Goal: Navigation & Orientation: Find specific page/section

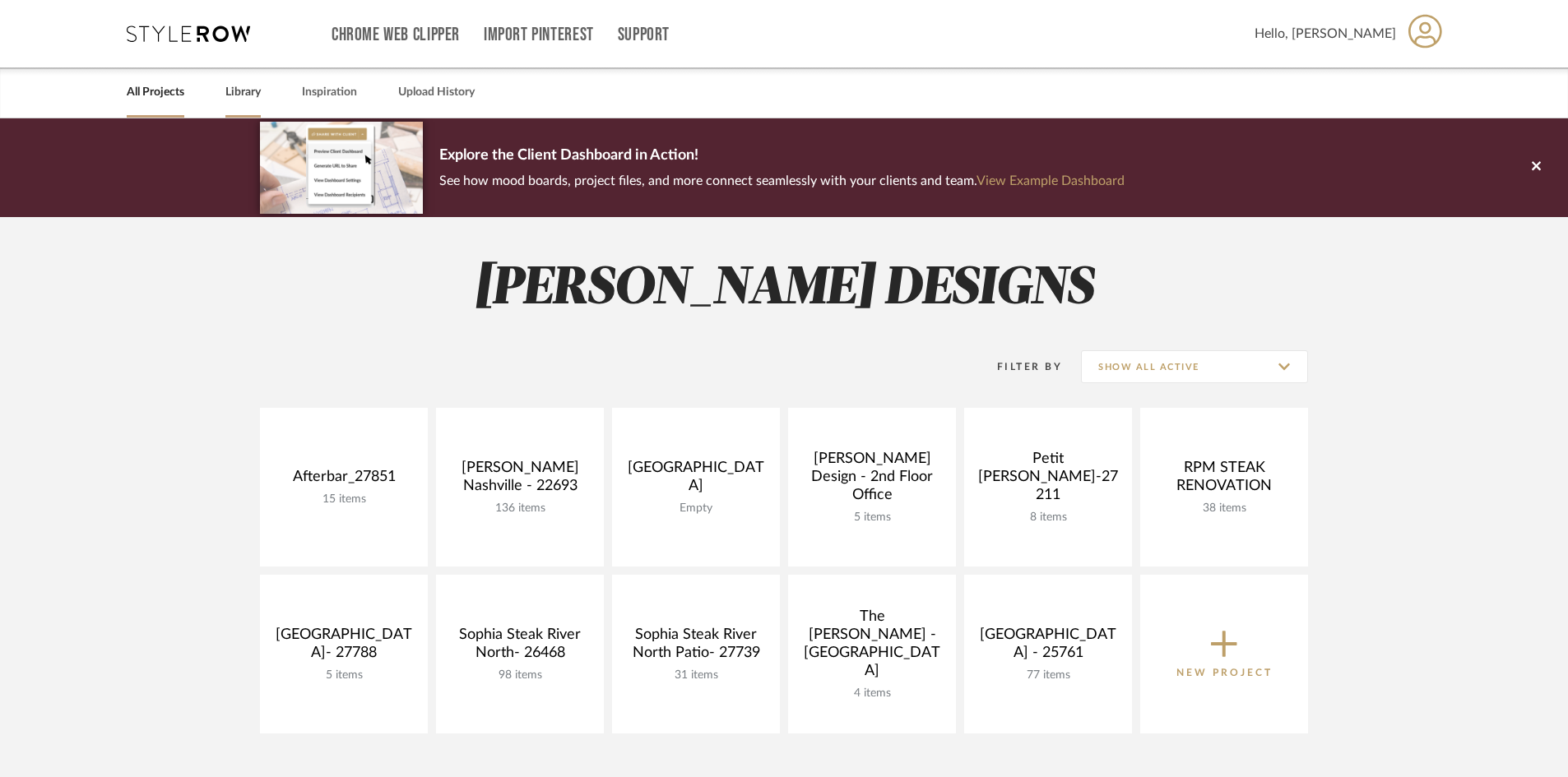
click at [232, 88] on link "Library" at bounding box center [243, 93] width 36 height 22
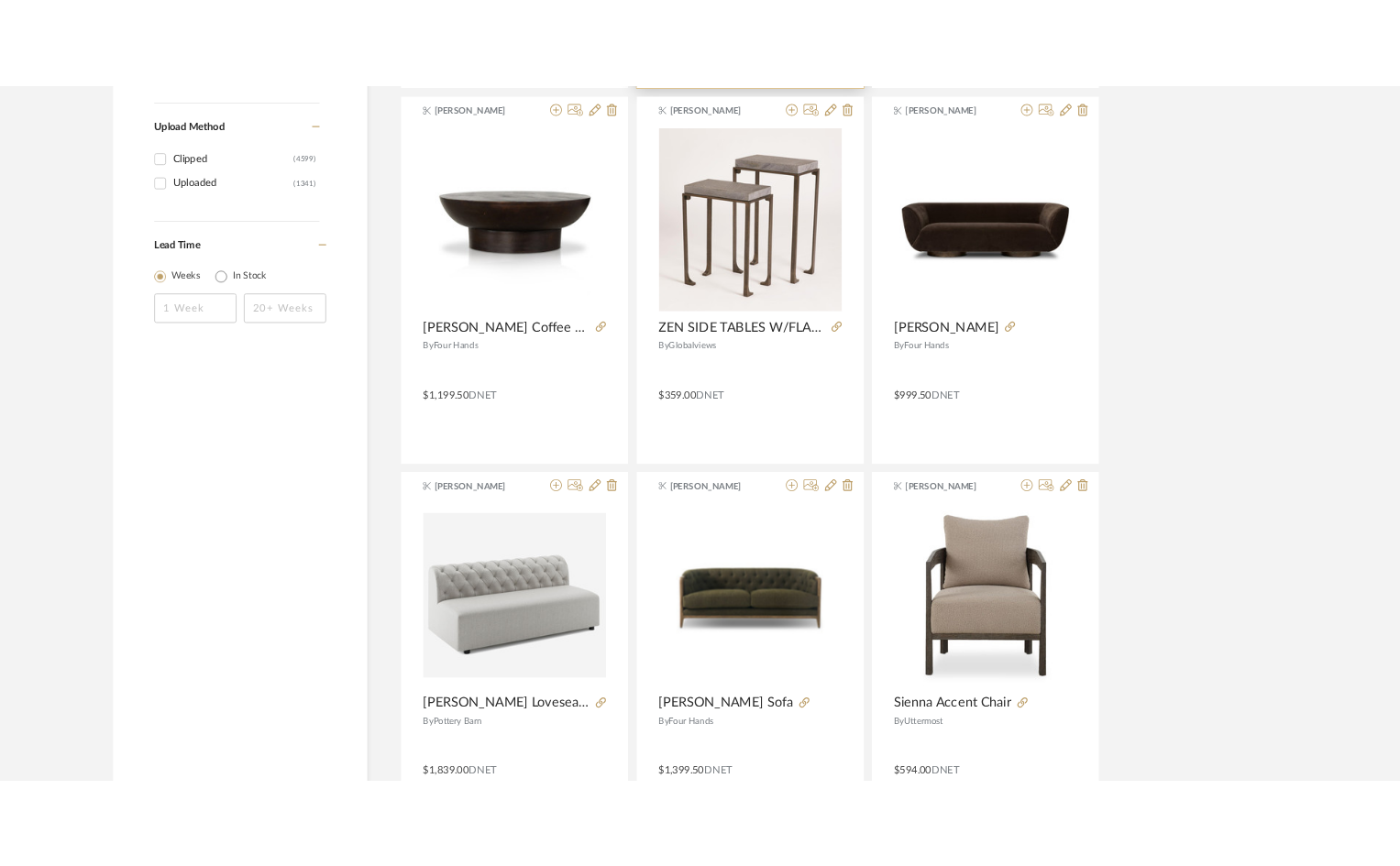
scroll to position [3026, 0]
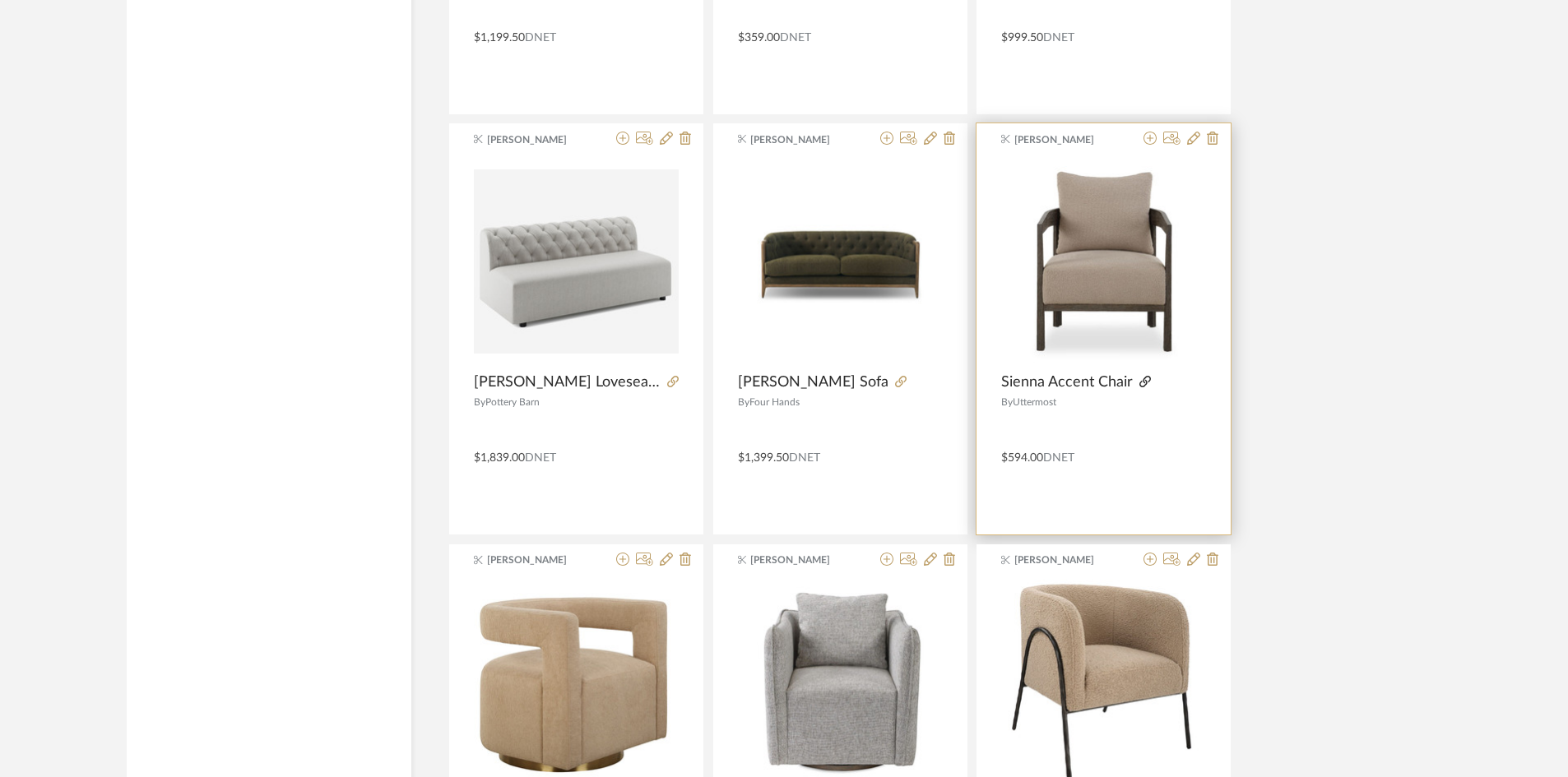
click at [1143, 382] on icon at bounding box center [1146, 382] width 12 height 12
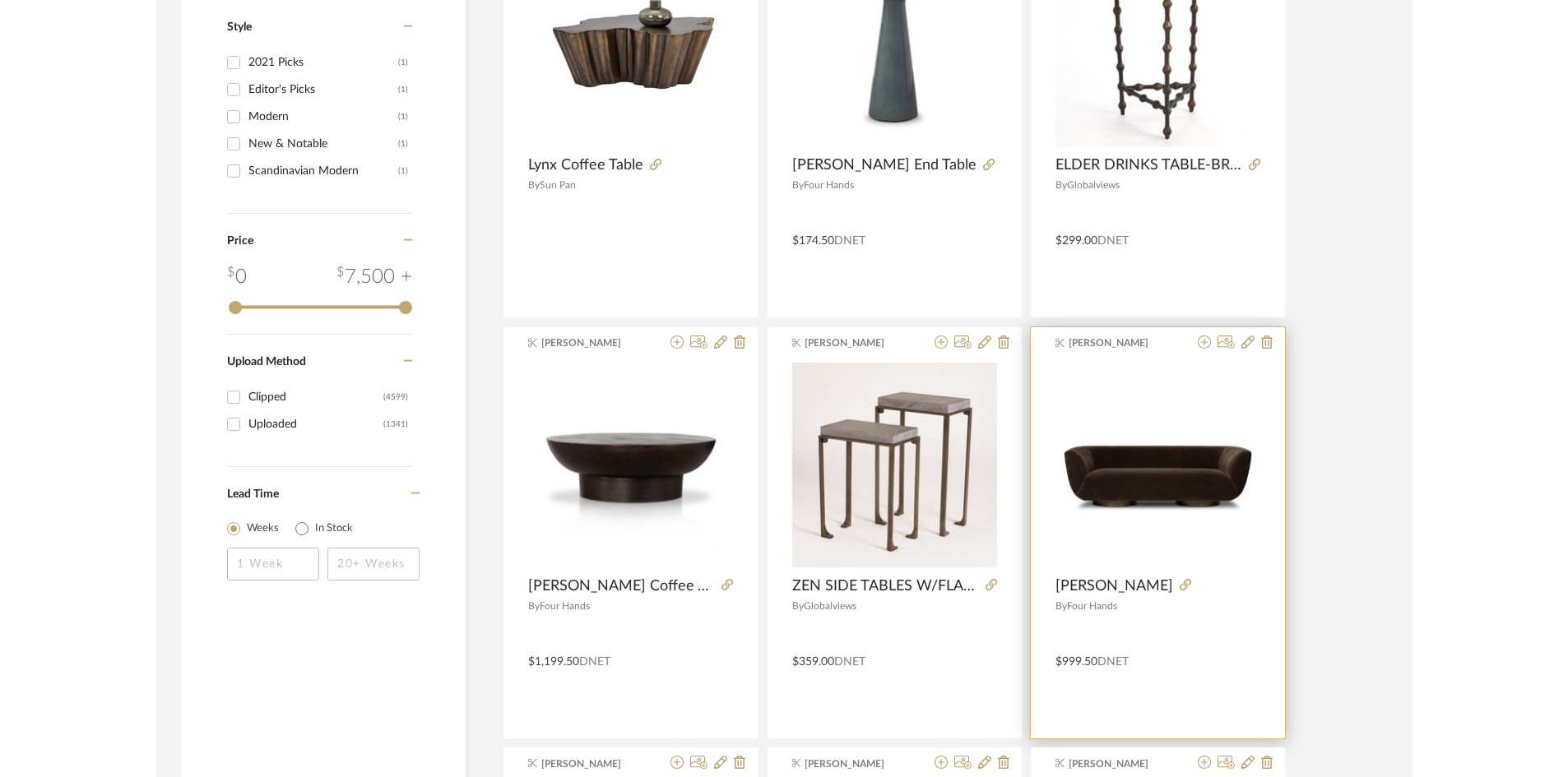
scroll to position [2057, 0]
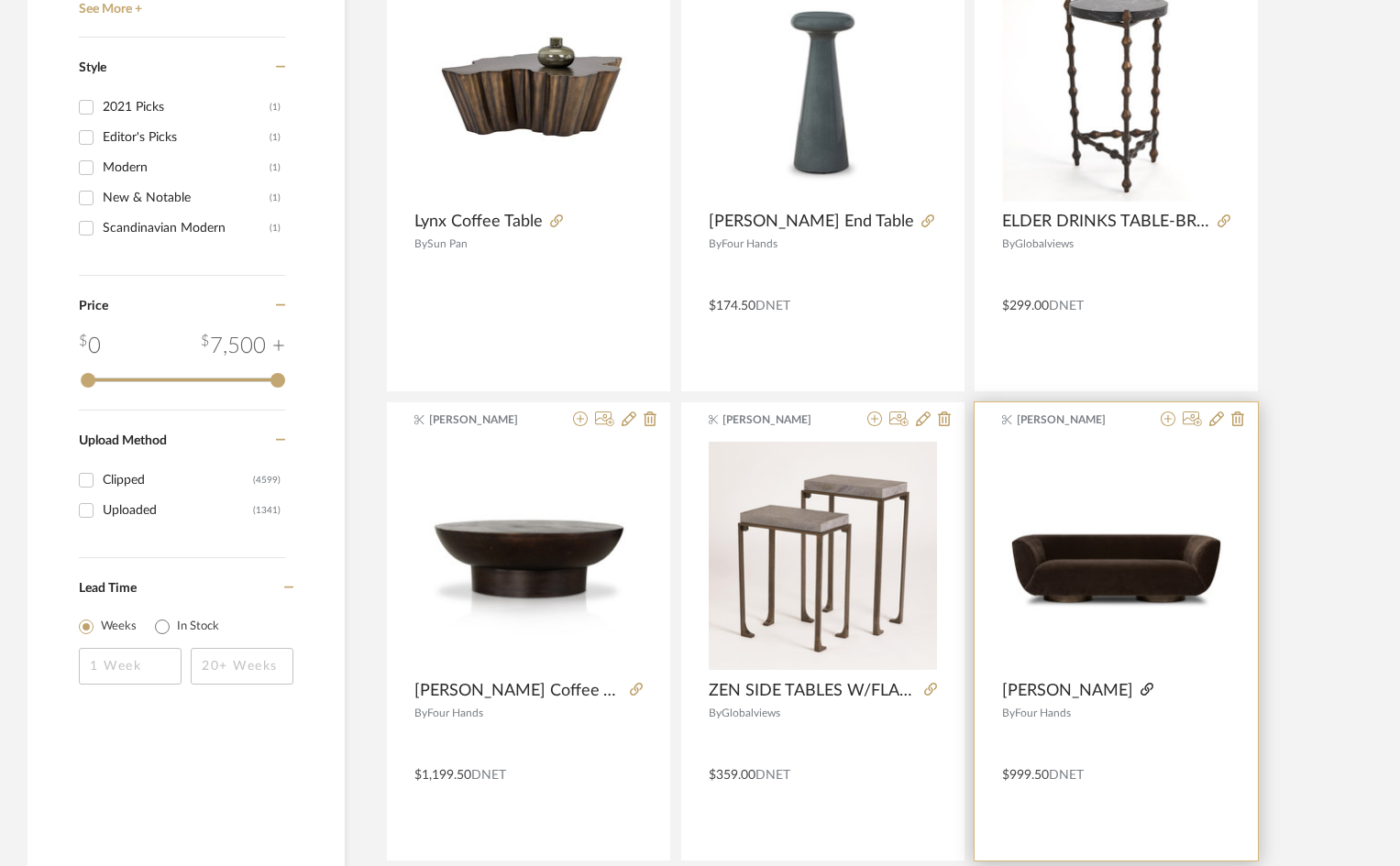
click at [1140, 694] on icon at bounding box center [1147, 690] width 13 height 13
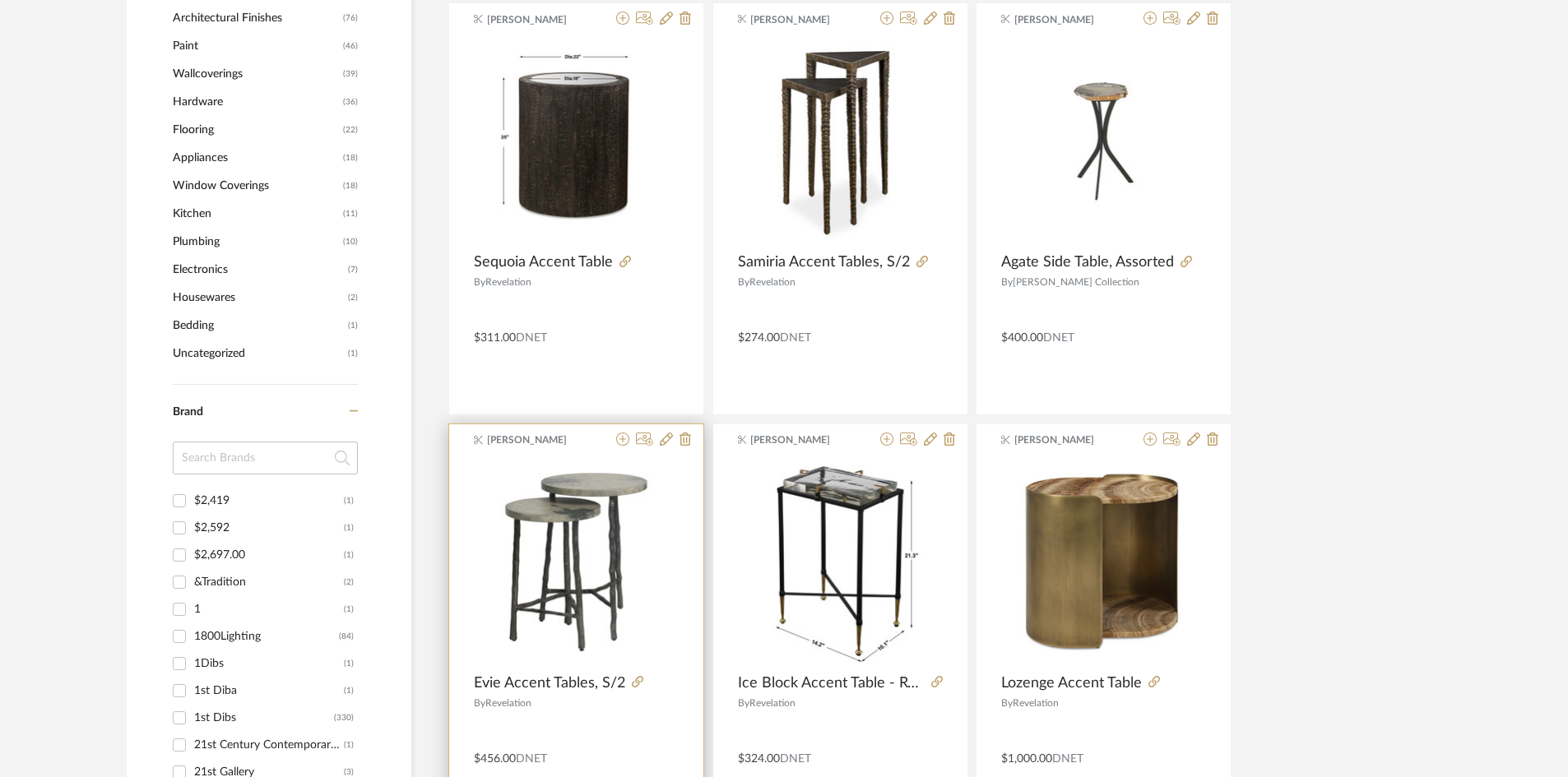
scroll to position [1234, 0]
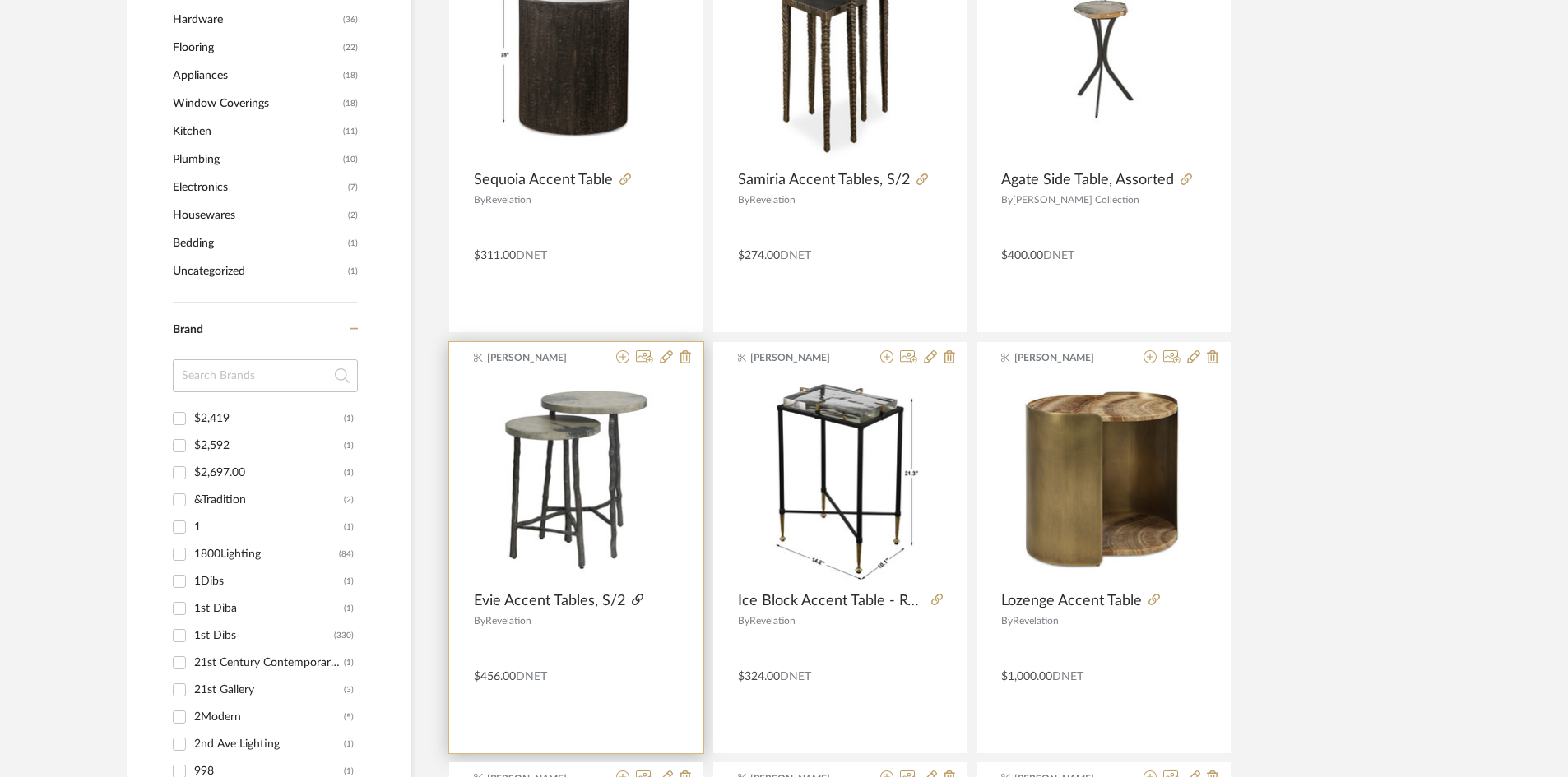
click at [634, 603] on icon at bounding box center [638, 600] width 12 height 12
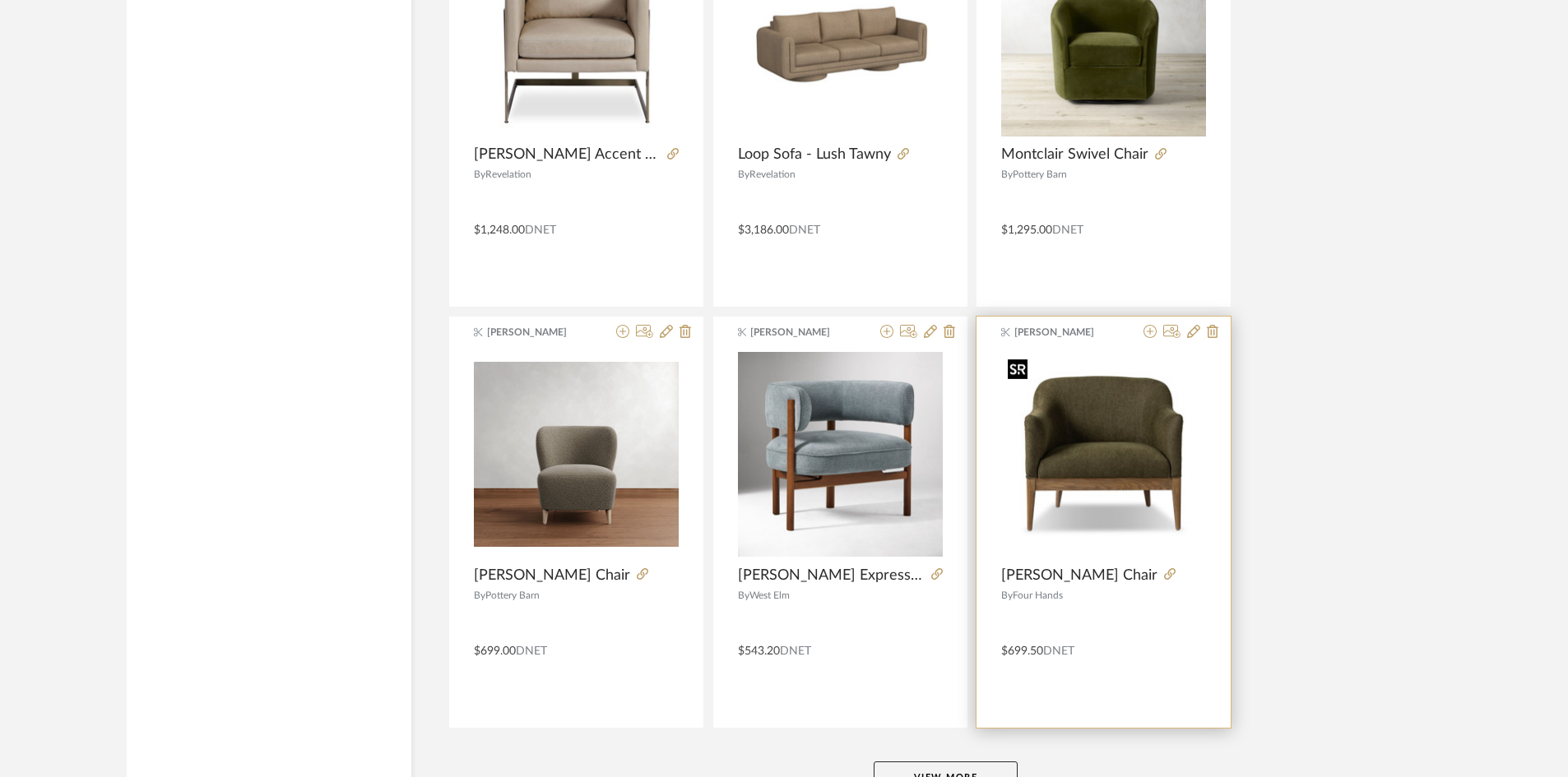
scroll to position [3910, 0]
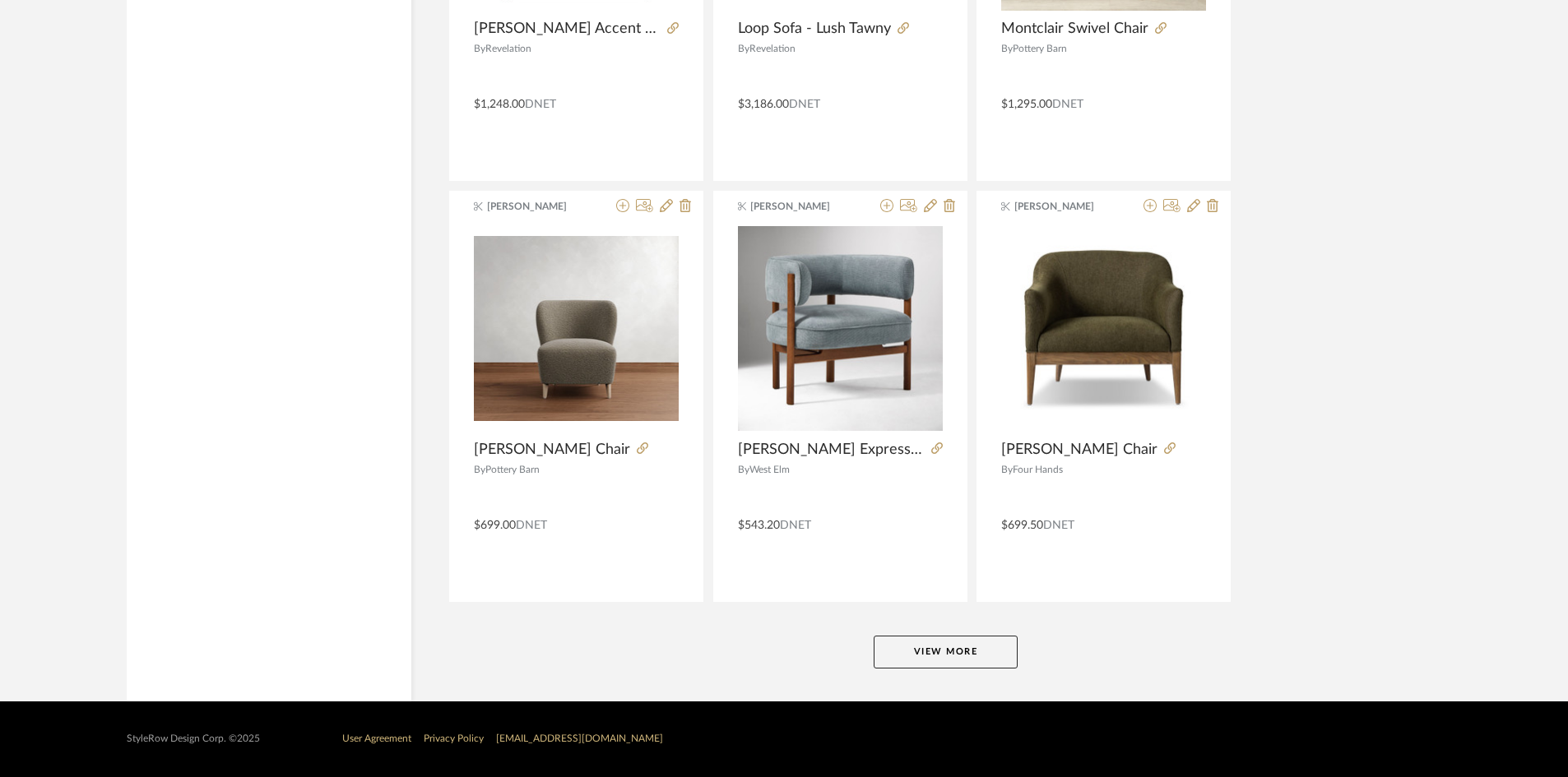
drag, startPoint x: 949, startPoint y: 656, endPoint x: 949, endPoint y: 647, distance: 9.0
click at [949, 650] on button "View More" at bounding box center [946, 652] width 144 height 33
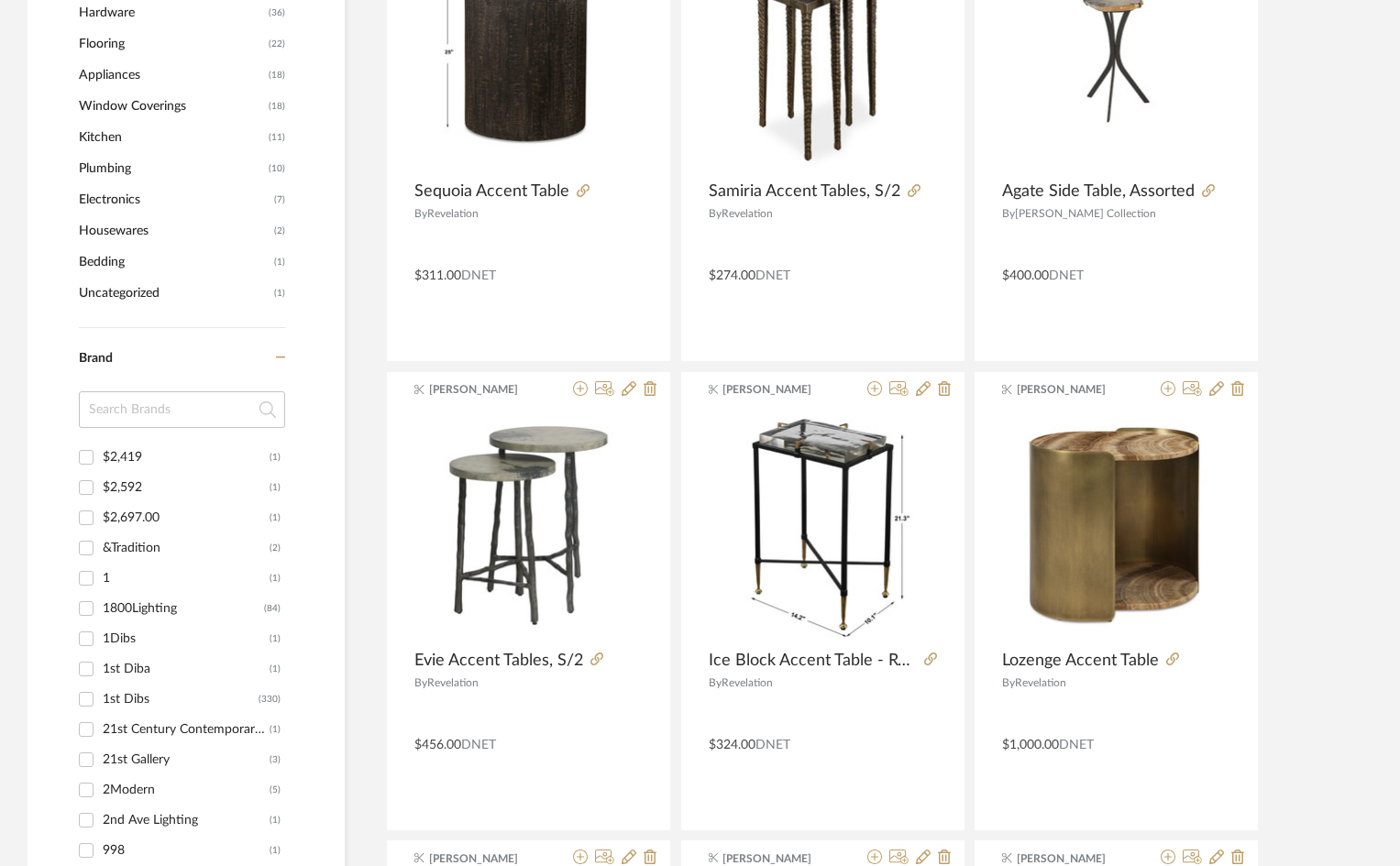
scroll to position [1283, 0]
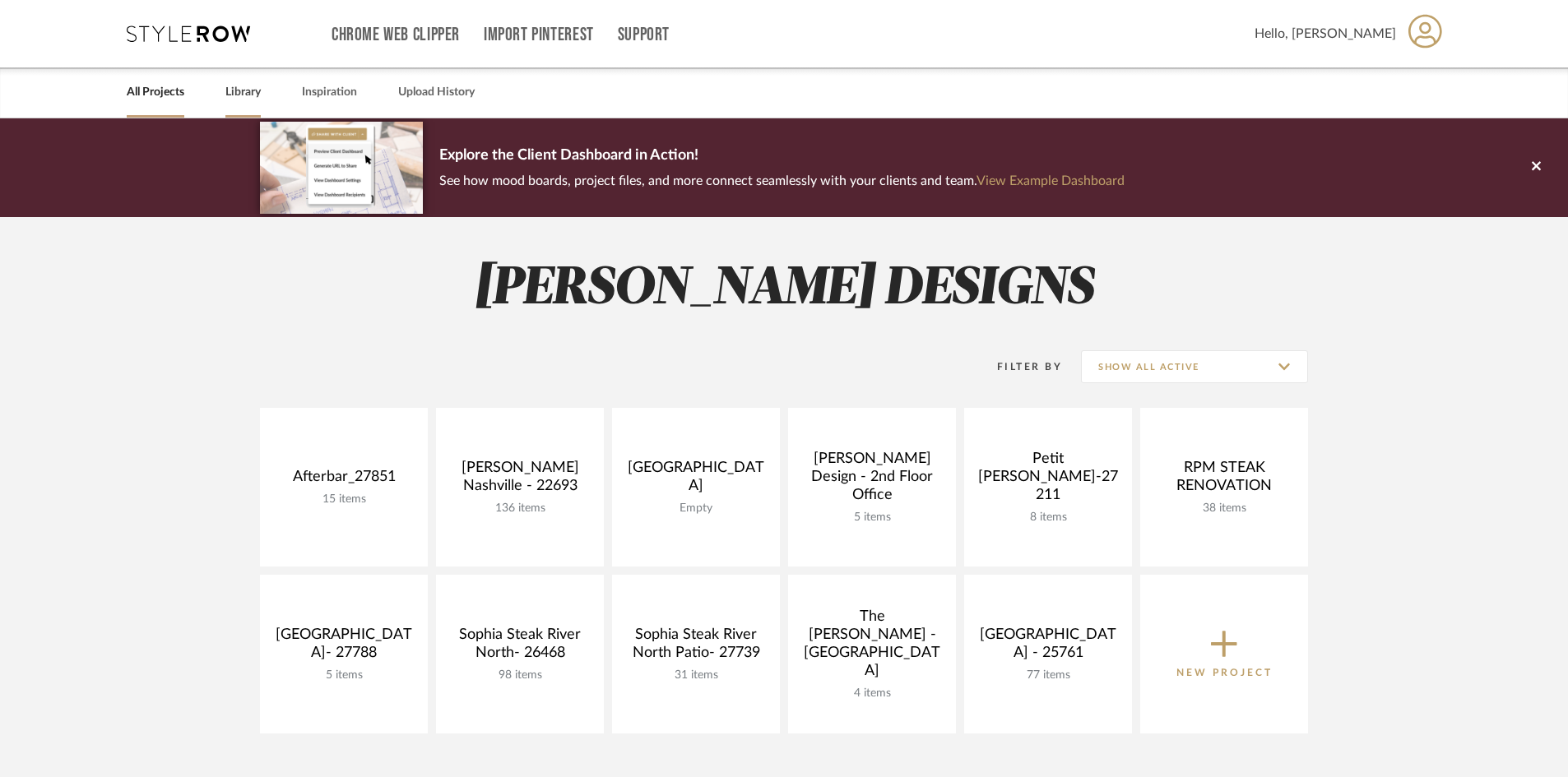
click at [260, 88] on link "Library" at bounding box center [243, 93] width 36 height 22
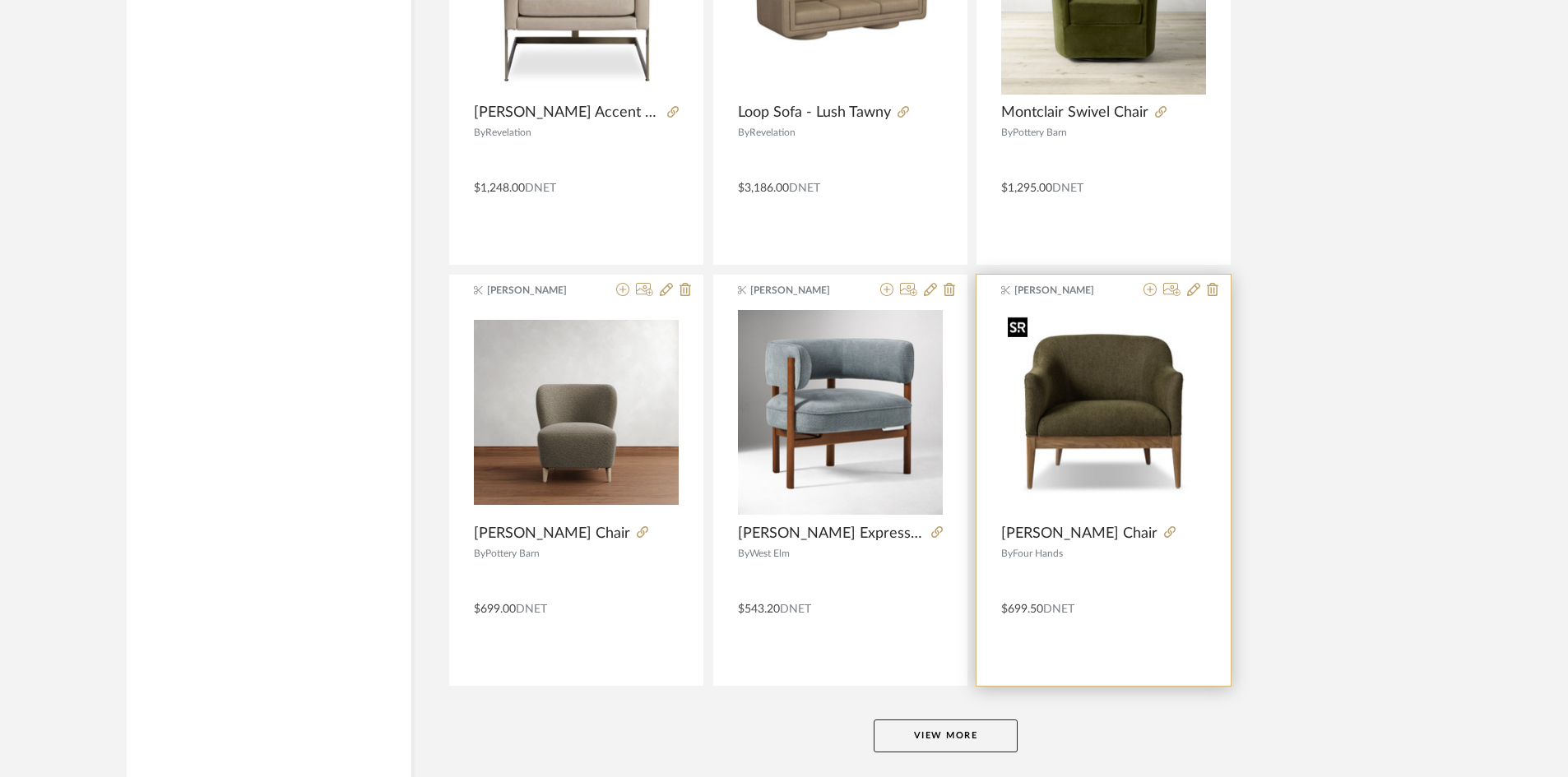
scroll to position [3910, 0]
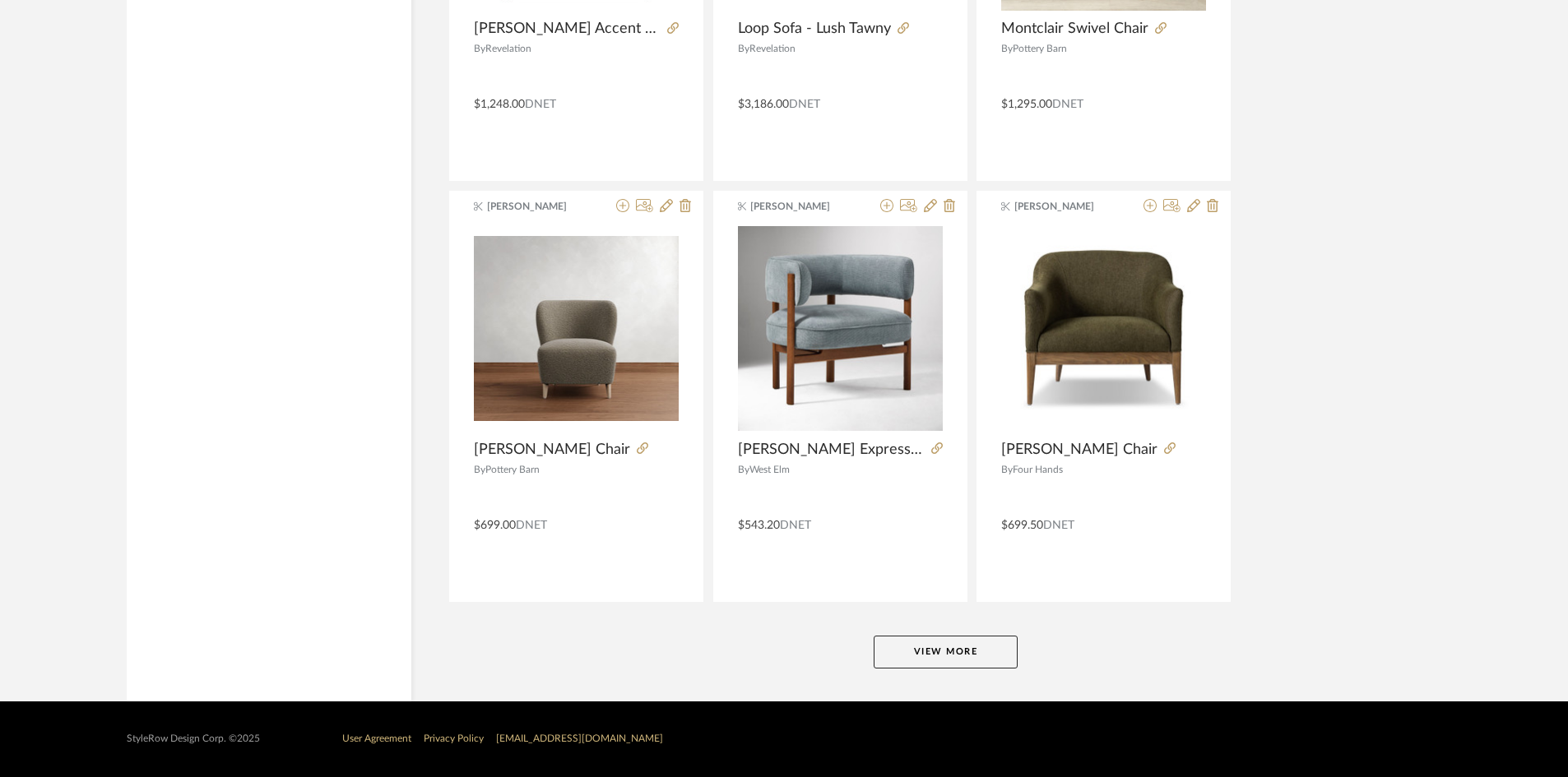
click at [954, 649] on button "View More" at bounding box center [946, 652] width 144 height 33
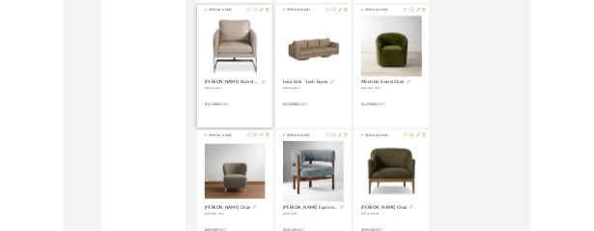
scroll to position [4014, 0]
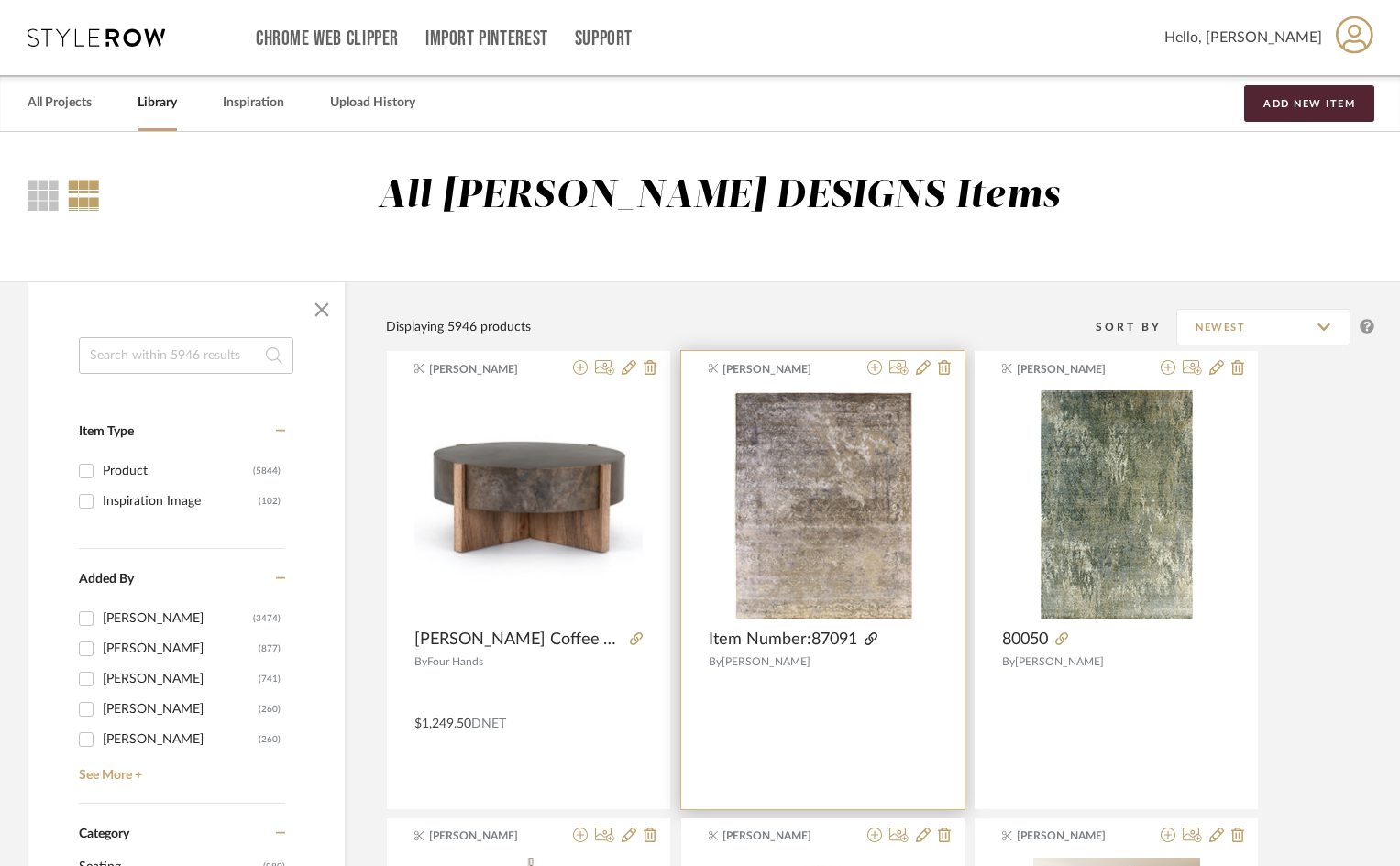
click at [865, 641] on icon at bounding box center [872, 639] width 13 height 13
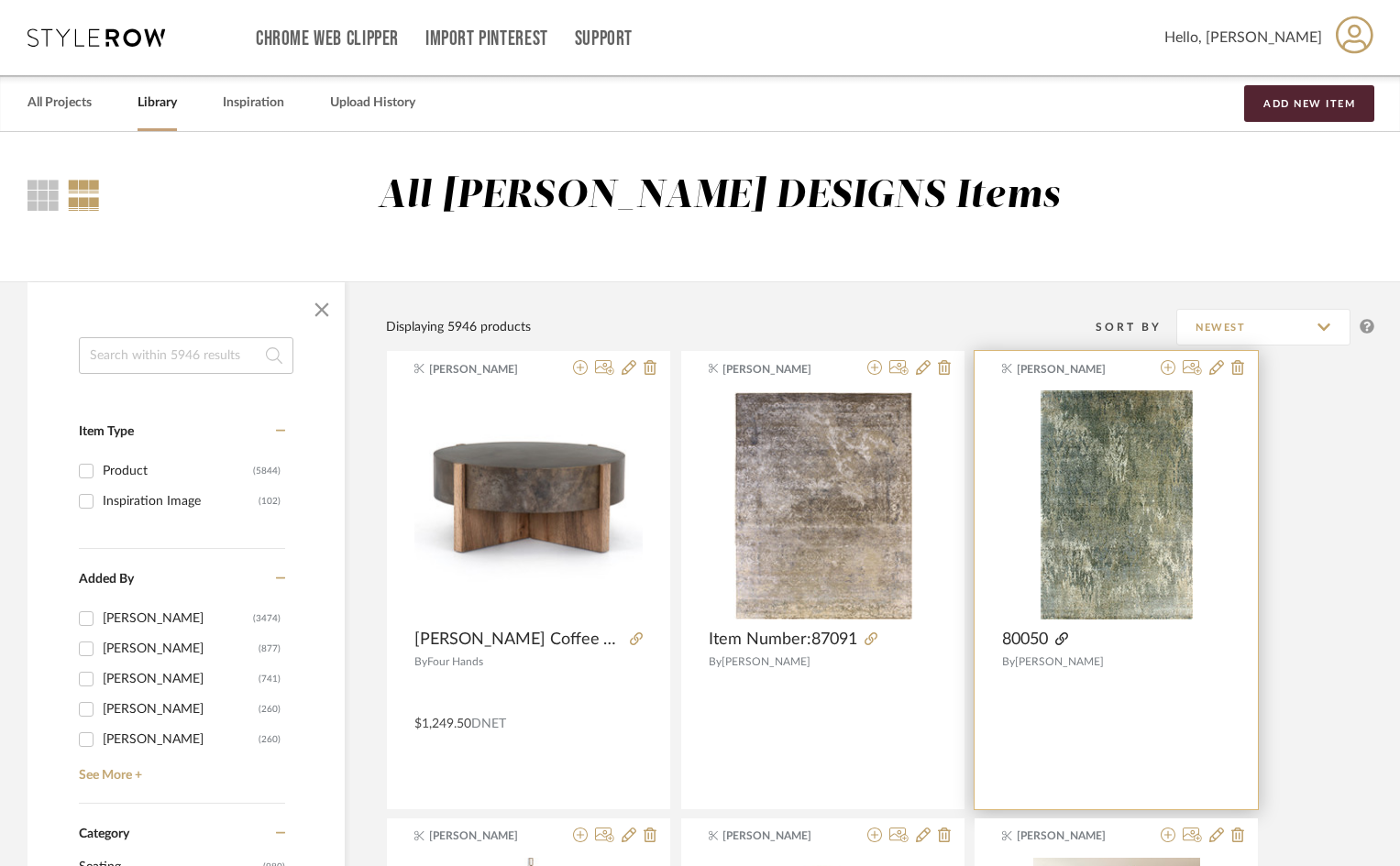
click at [1061, 635] on icon at bounding box center [1062, 639] width 13 height 13
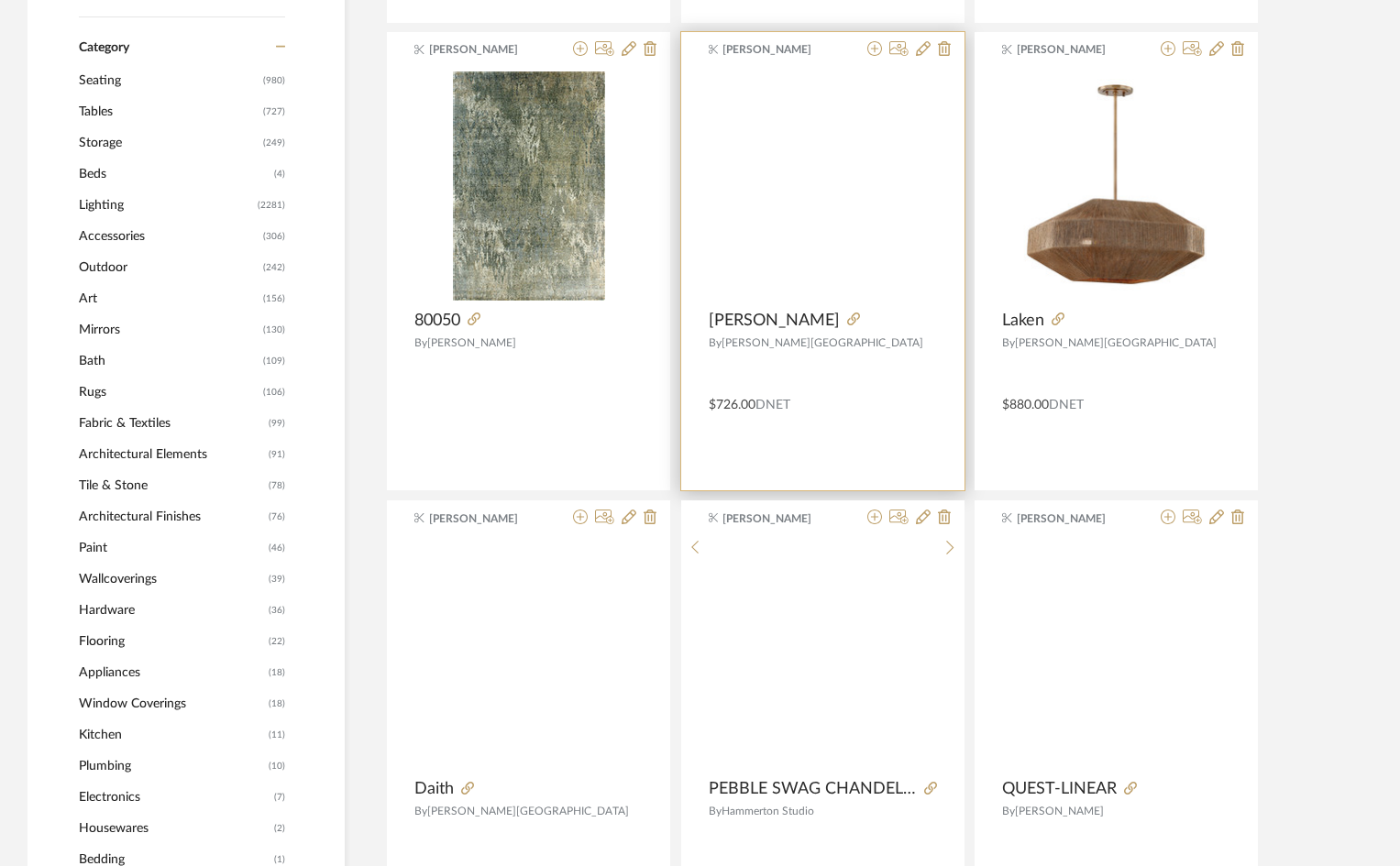
scroll to position [1100, 0]
